Goal: Check status: Check status

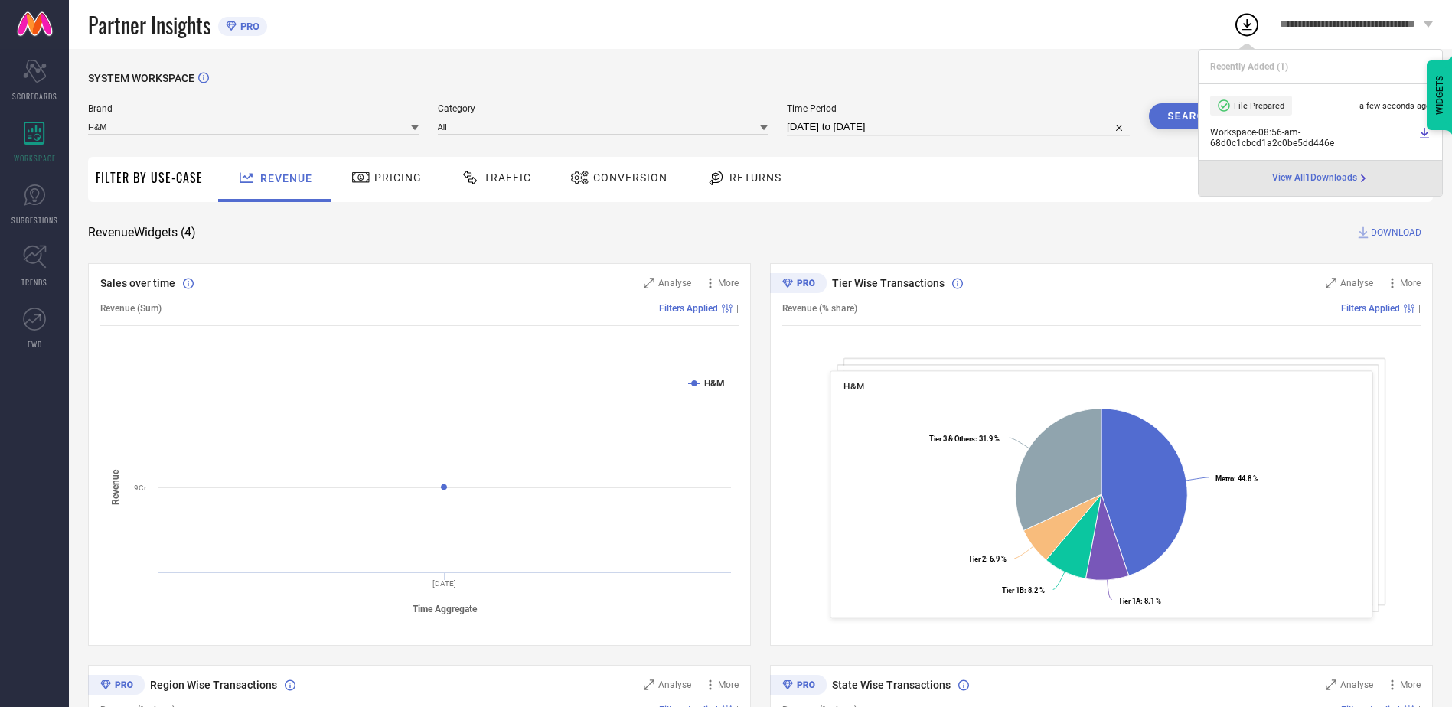
select select "8"
select select "2025"
select select "9"
select select "2025"
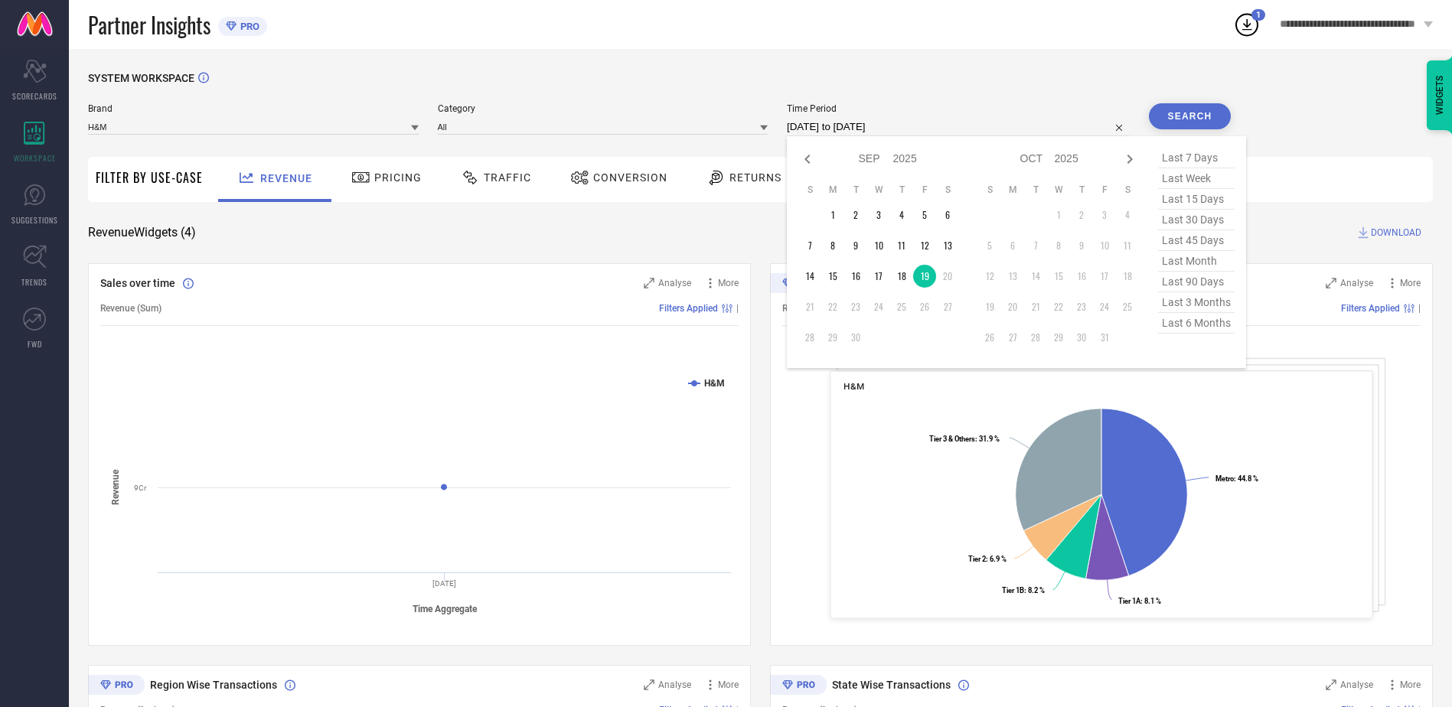
click at [854, 127] on input "[DATE] to [DATE]" at bounding box center [958, 127] width 343 height 18
type input "After [DATE]"
click at [906, 282] on td "18" at bounding box center [901, 276] width 23 height 23
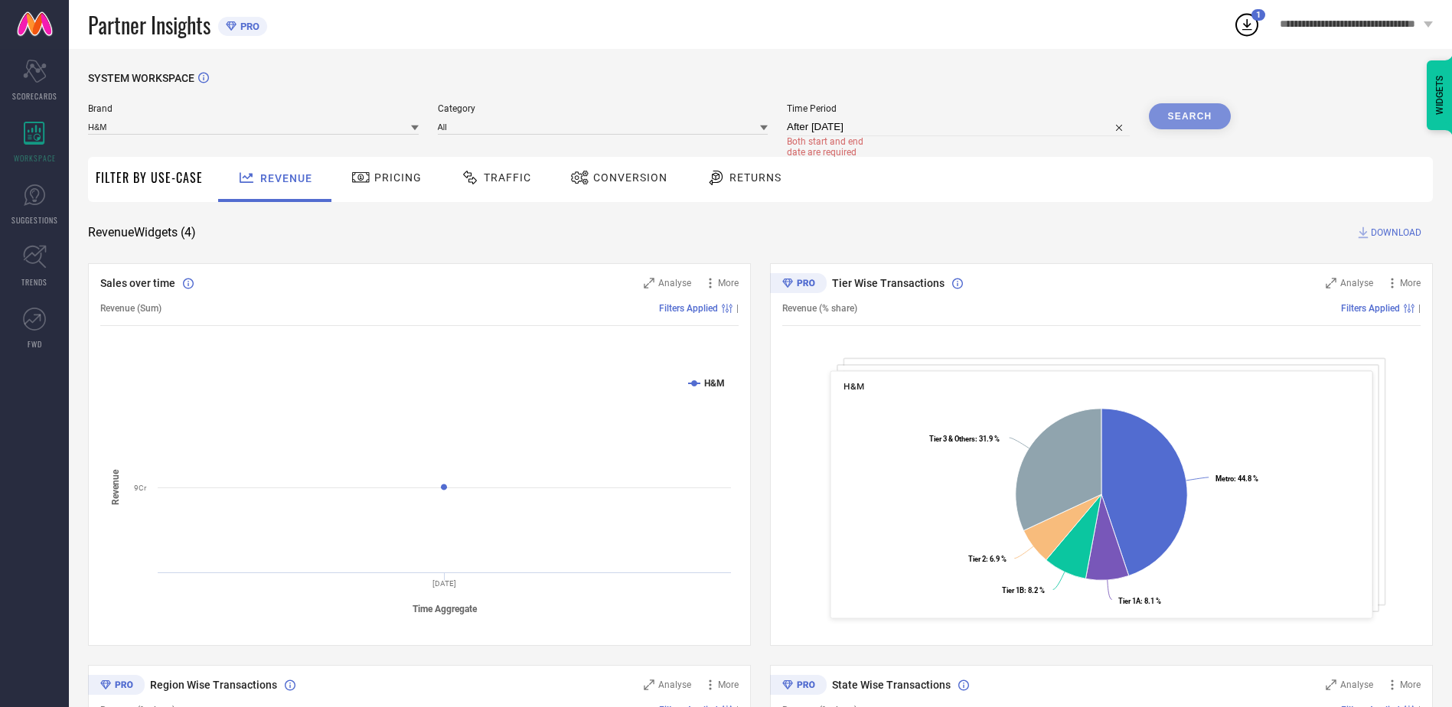
click at [1187, 113] on div "Search" at bounding box center [1190, 116] width 83 height 26
click at [1171, 118] on div "Search" at bounding box center [1190, 116] width 83 height 26
select select "8"
select select "2025"
select select "9"
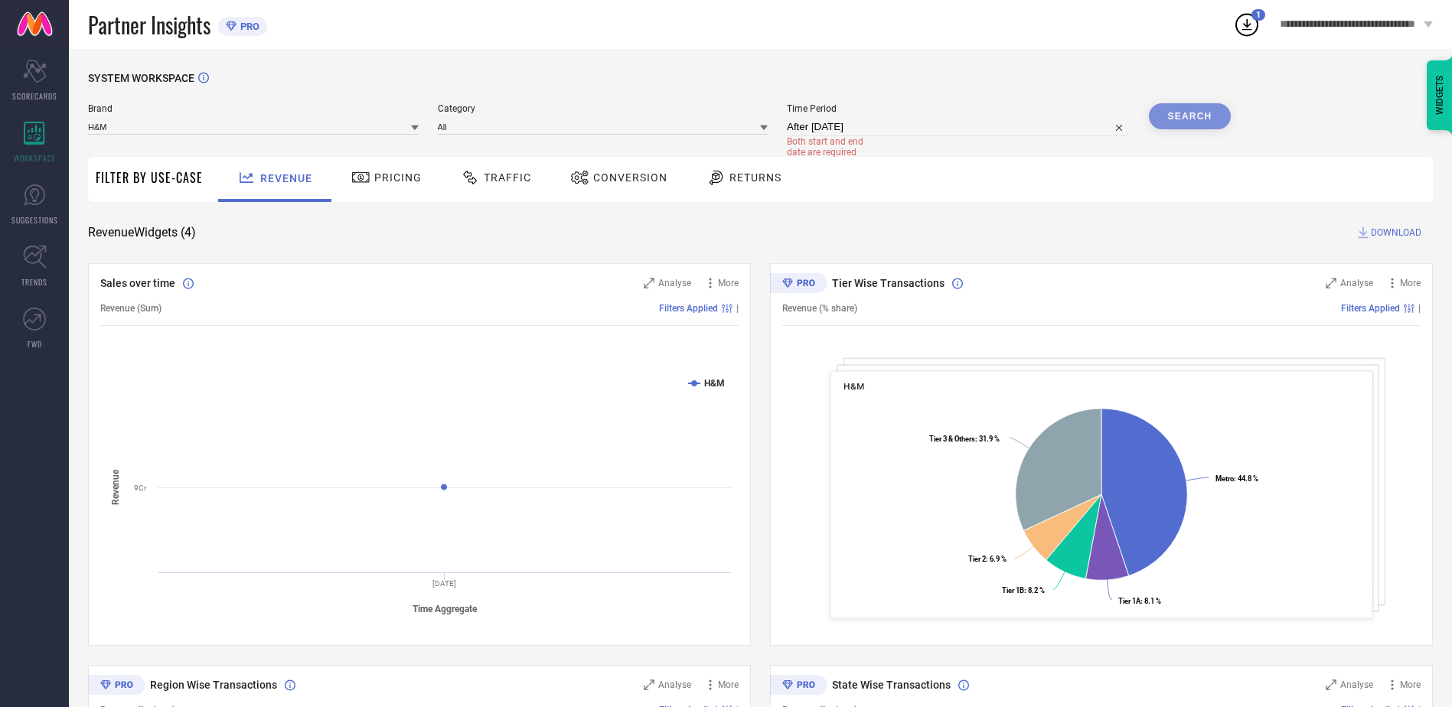
select select "2025"
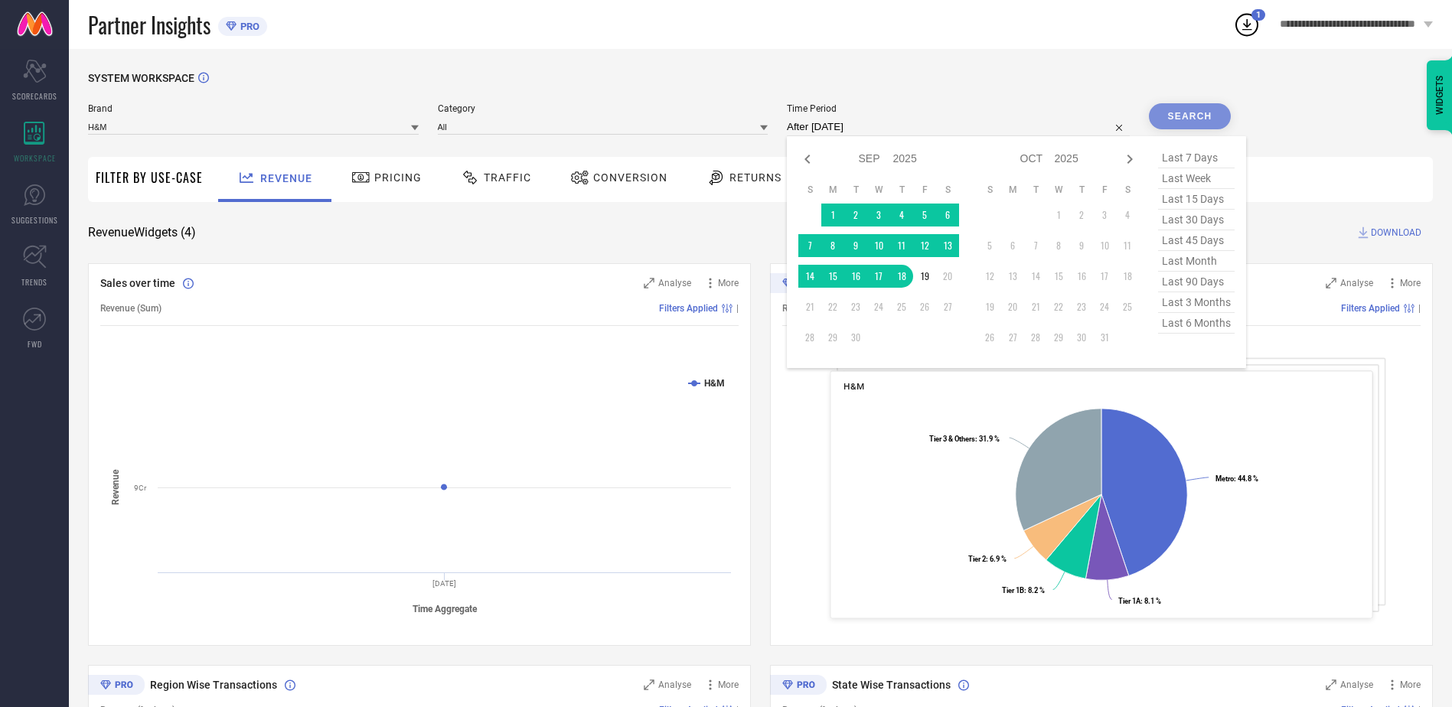
click at [925, 127] on input "After [DATE]" at bounding box center [958, 127] width 343 height 18
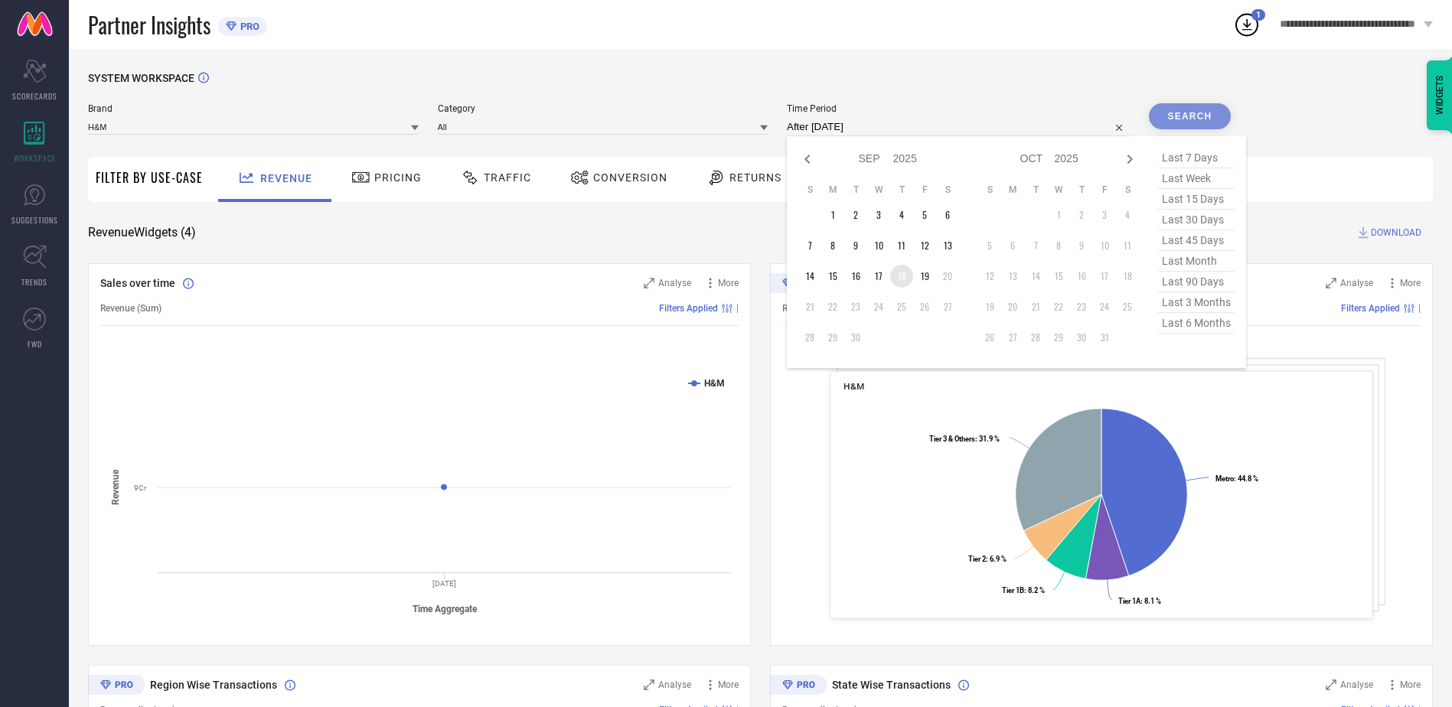
type input "[DATE] to [DATE]"
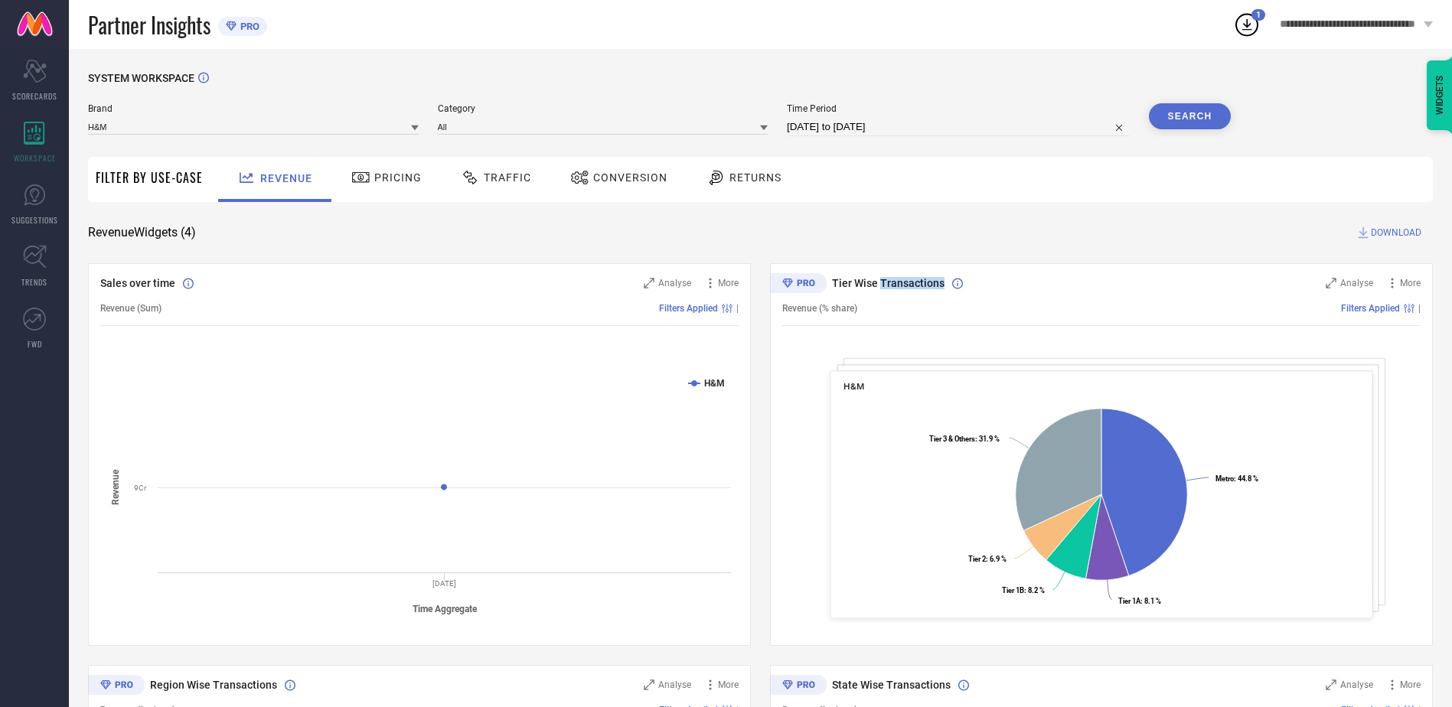
click at [902, 277] on span "Tier Wise Transactions" at bounding box center [888, 283] width 113 height 12
click at [1210, 119] on button "Search" at bounding box center [1190, 116] width 83 height 26
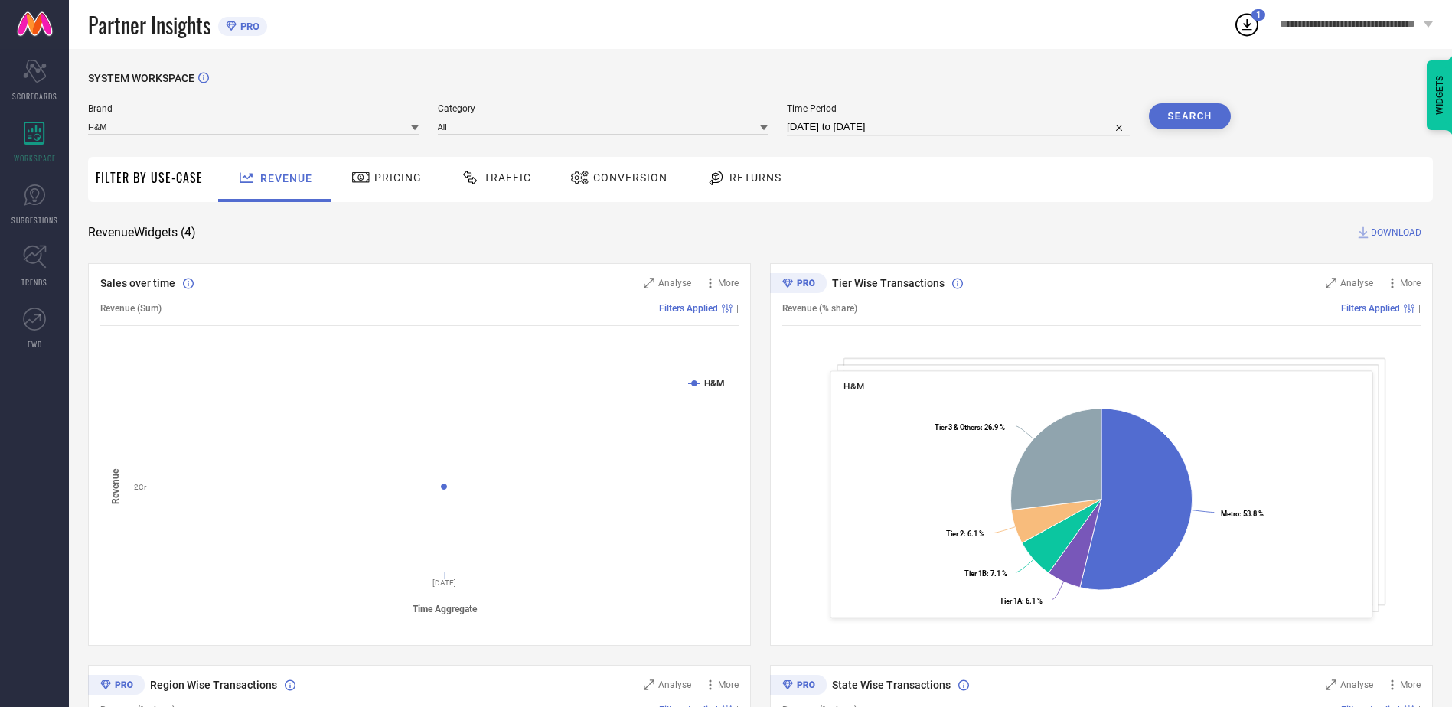
click at [835, 119] on input "[DATE] to [DATE]" at bounding box center [958, 127] width 343 height 18
select select "8"
select select "2025"
select select "9"
select select "2025"
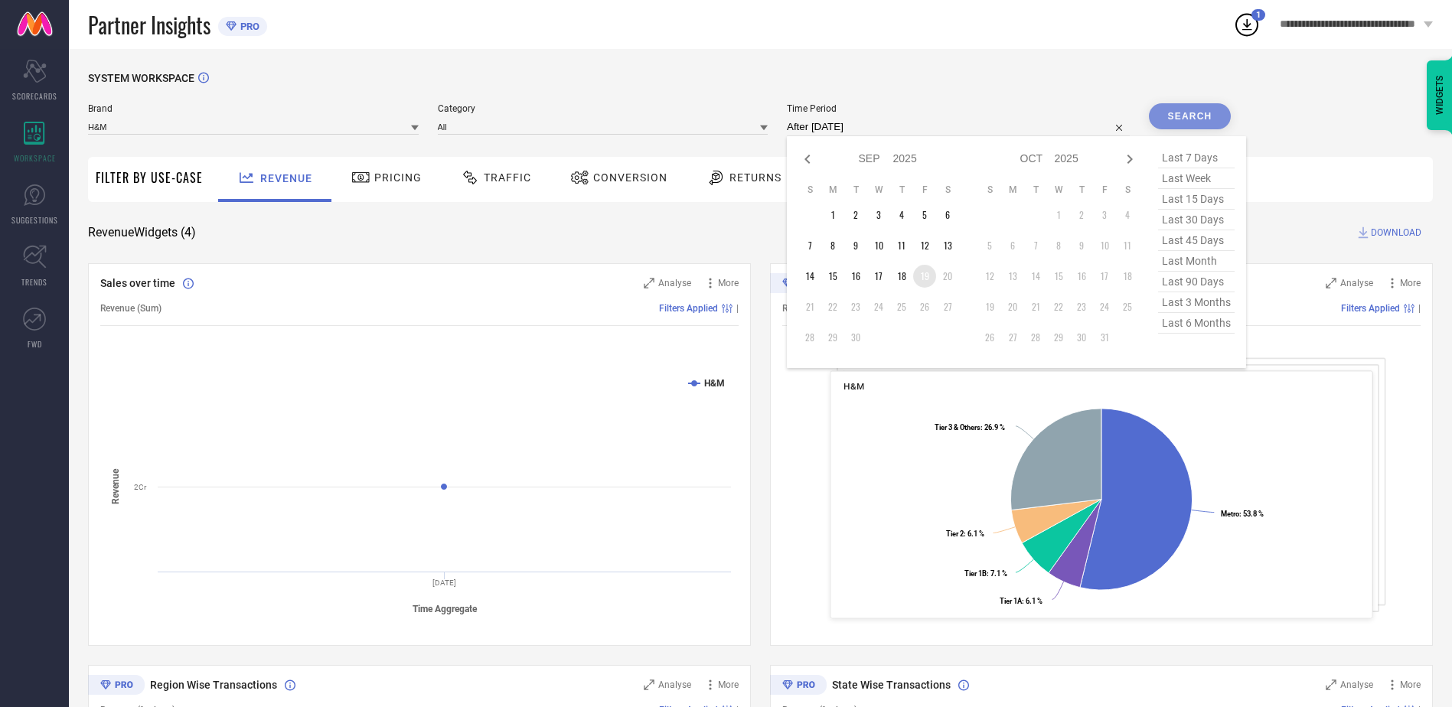
click at [925, 275] on td "19" at bounding box center [924, 276] width 23 height 23
type input "[DATE] to [DATE]"
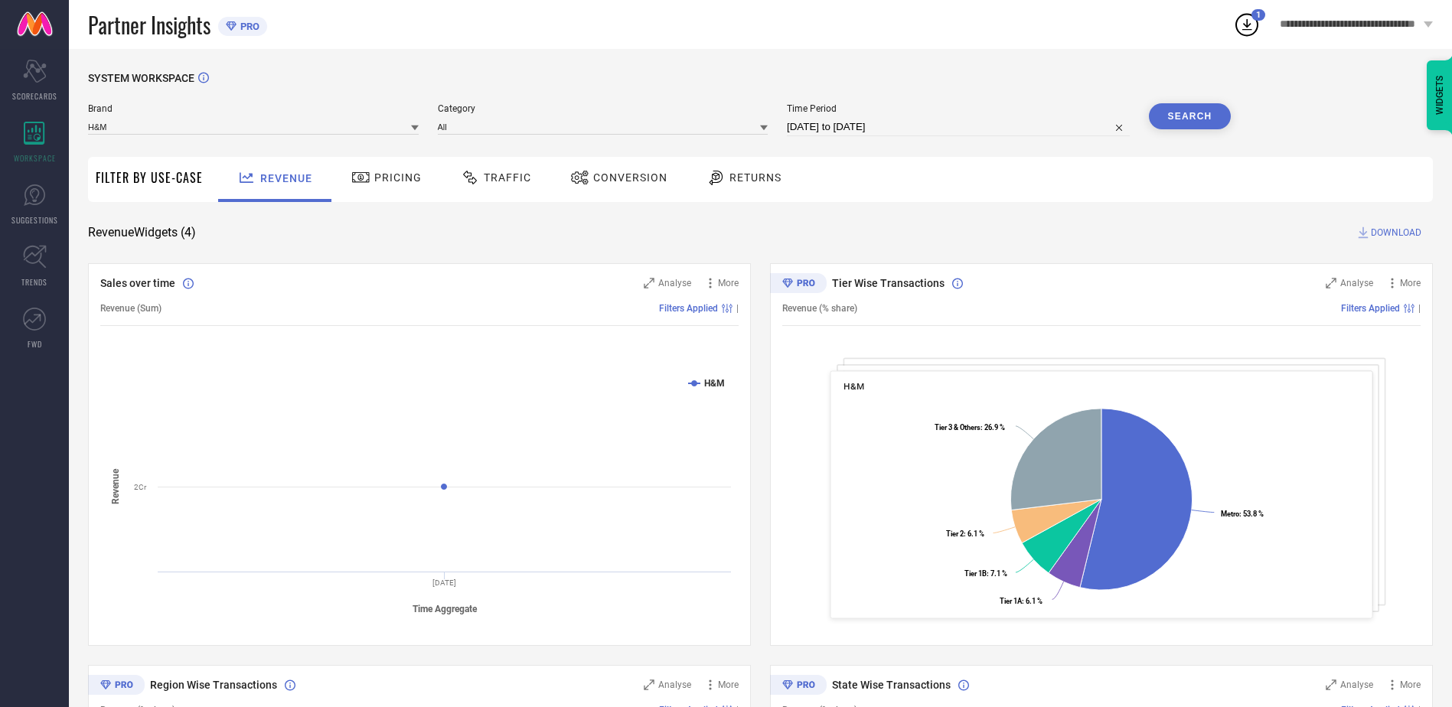
click at [1201, 113] on button "Search" at bounding box center [1190, 116] width 83 height 26
